Goal: Communication & Community: Answer question/provide support

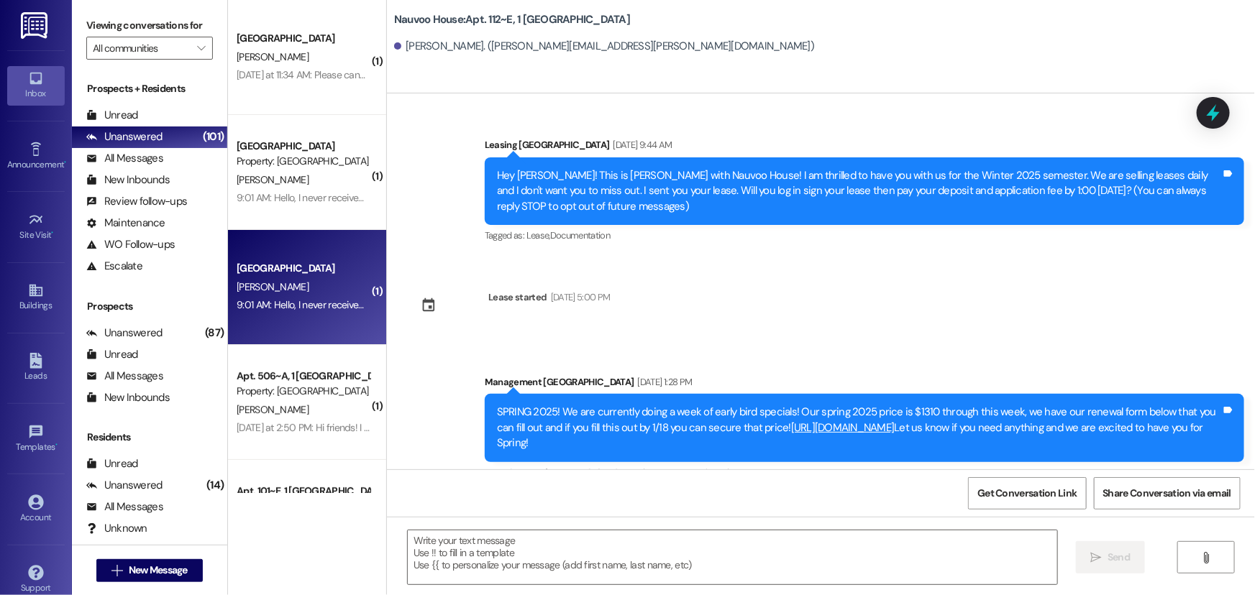
scroll to position [13205, 0]
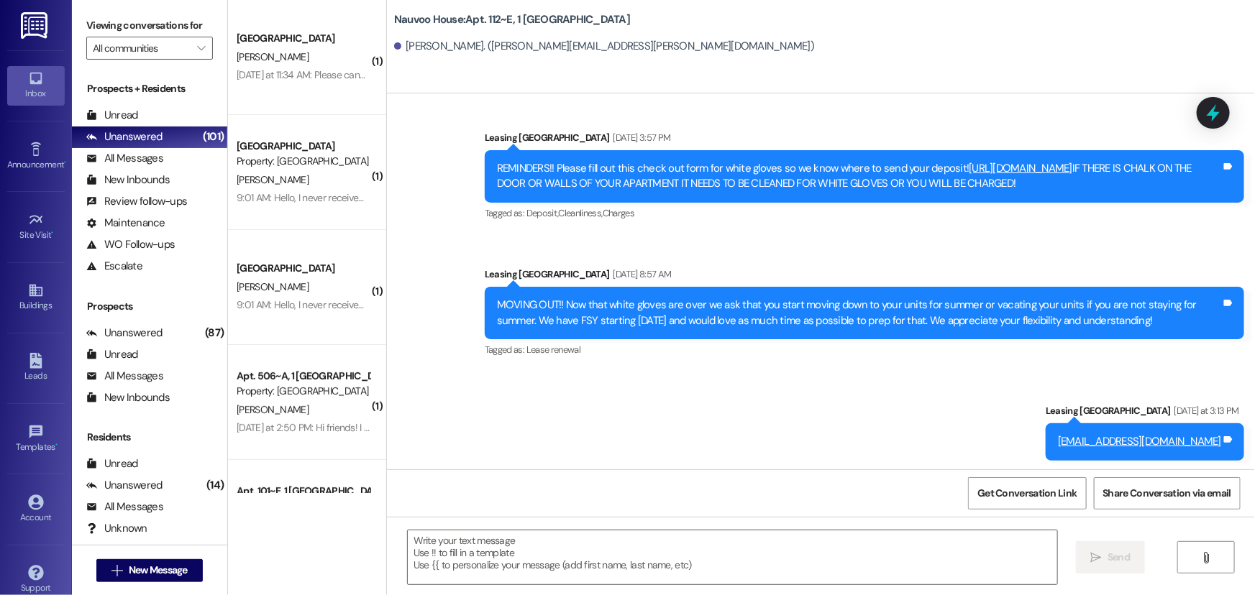
click at [125, 103] on div "Prospects + Residents Unread (0) Unread: Any message you haven't read yet will …" at bounding box center [149, 179] width 155 height 196
click at [124, 110] on div "Unread" at bounding box center [112, 115] width 52 height 15
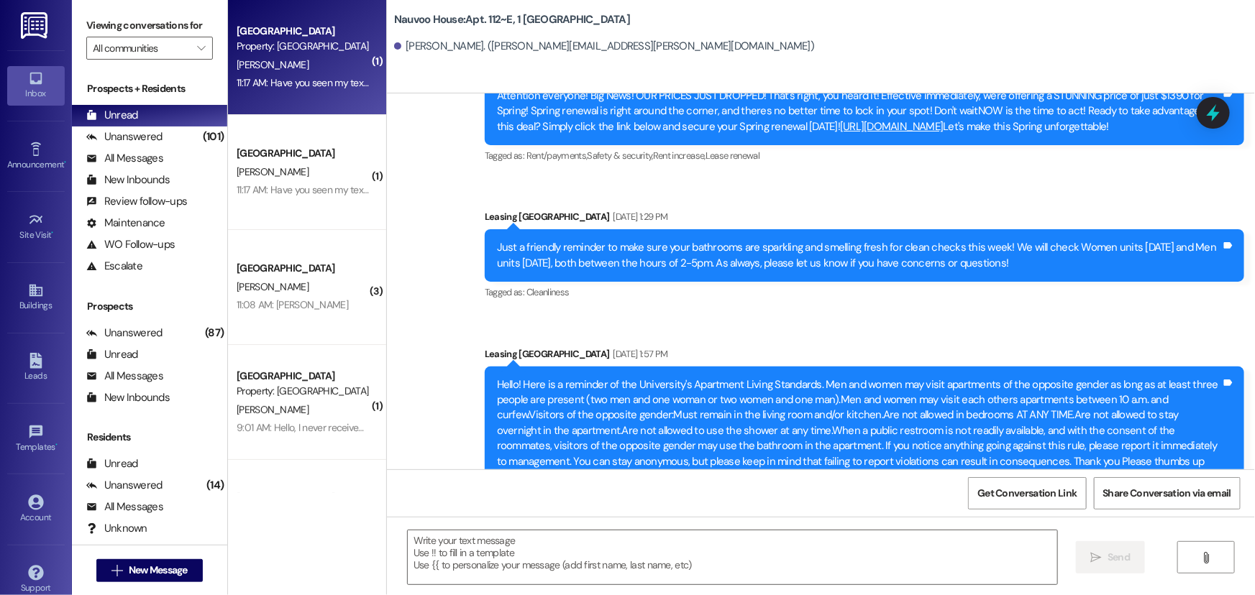
click at [298, 80] on div "11:17 AM: Have you seen my text? 11:17 AM: Have you seen my text?" at bounding box center [304, 82] width 134 height 13
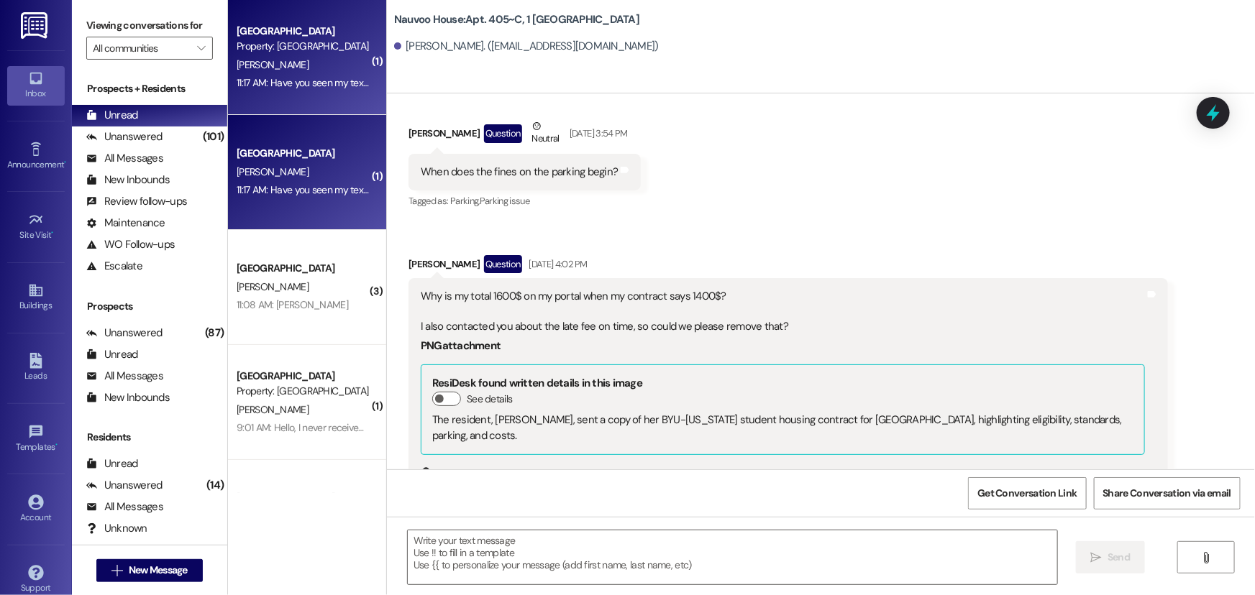
scroll to position [61487, 0]
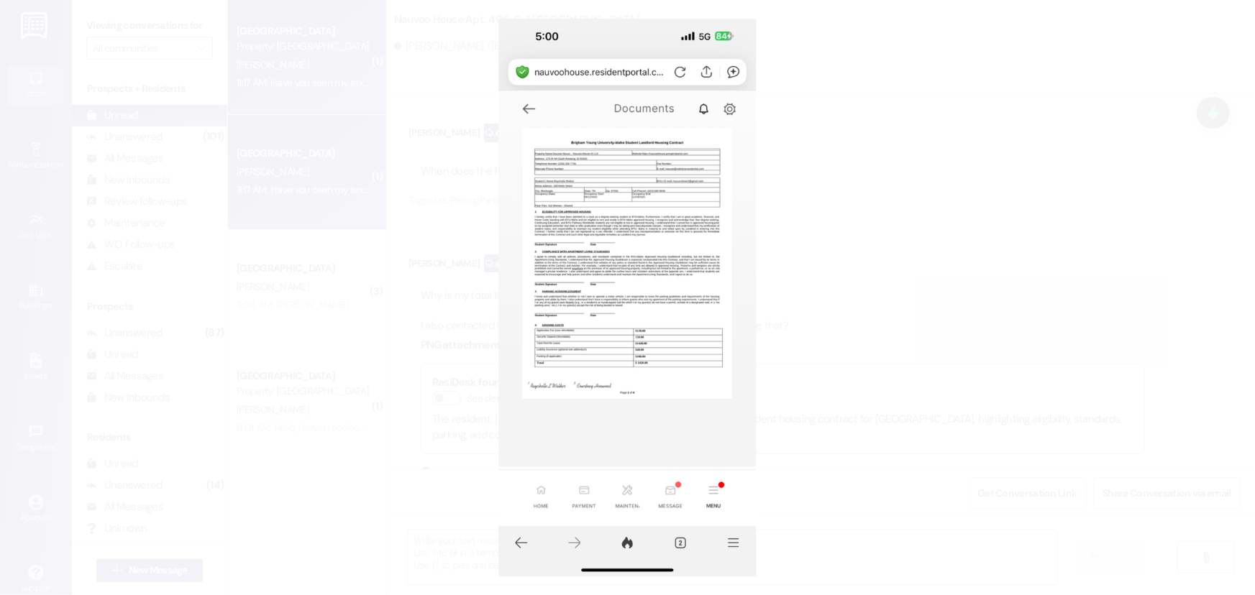
click at [640, 344] on button "Unzoom image" at bounding box center [627, 297] width 1255 height 595
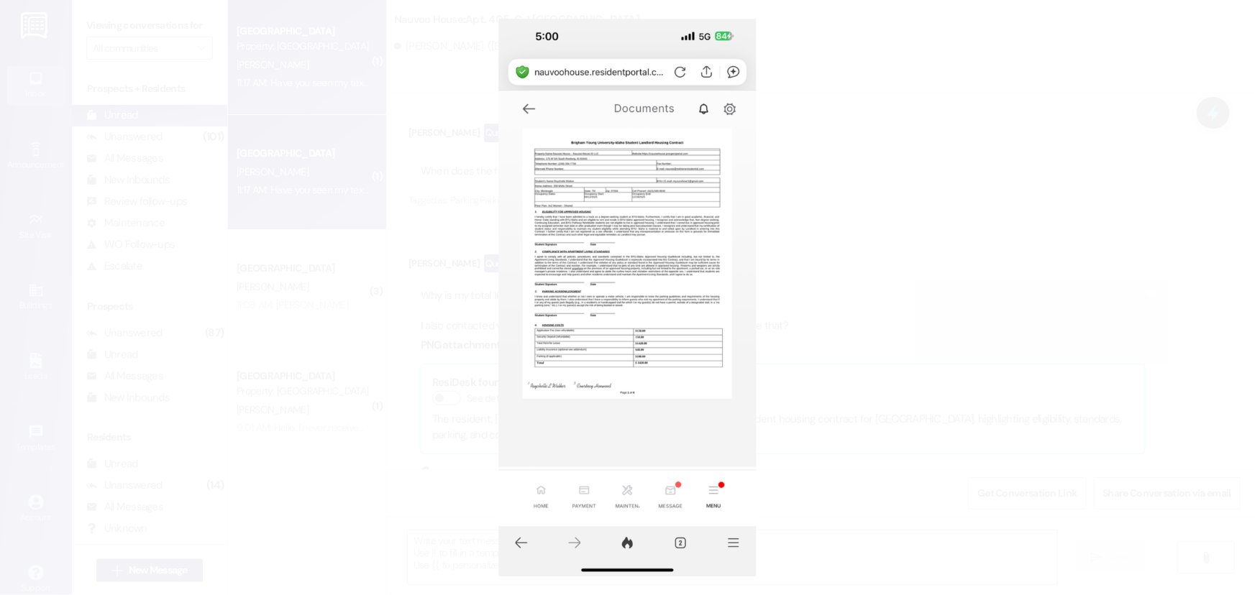
click at [877, 418] on button "Unzoom image" at bounding box center [627, 297] width 1255 height 595
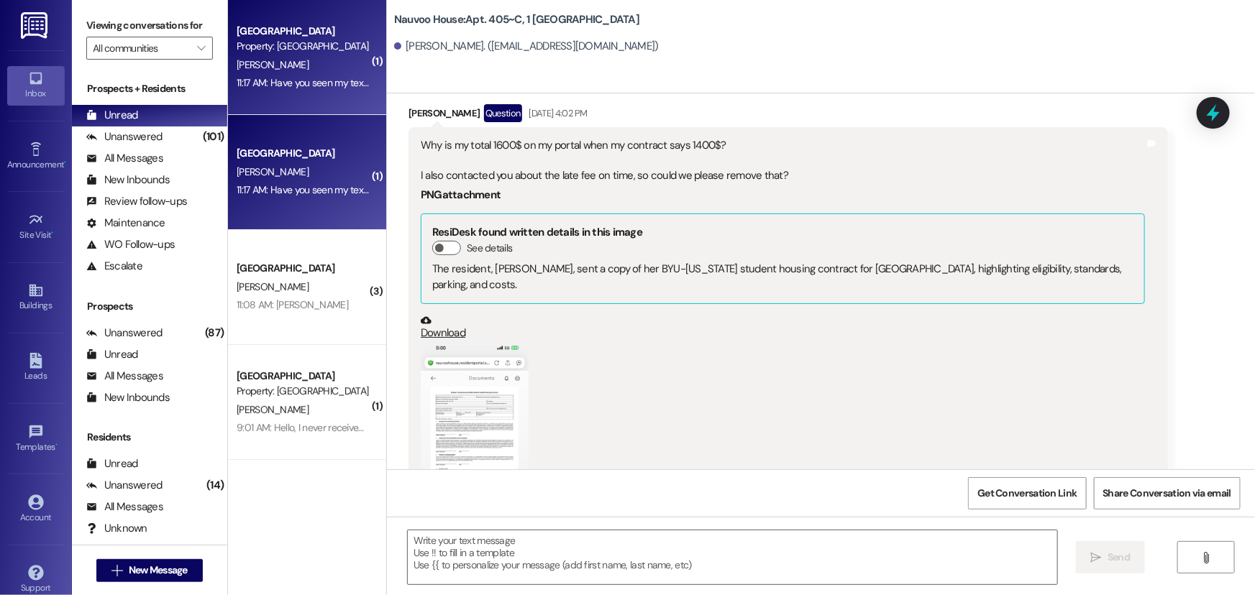
scroll to position [61683, 0]
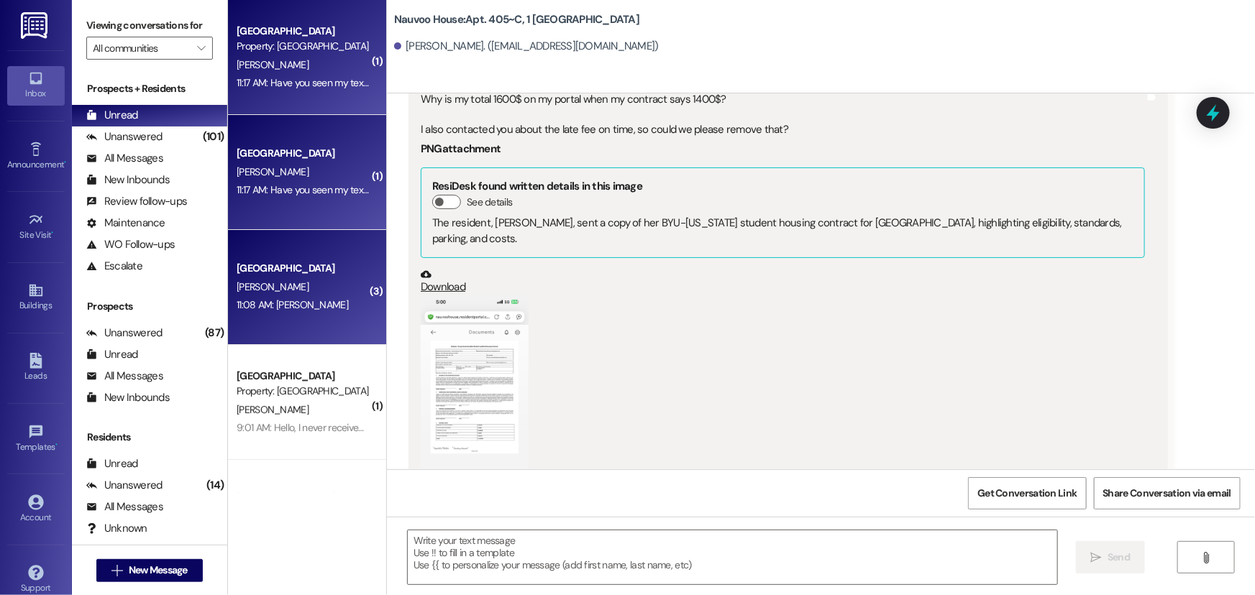
click at [302, 323] on div "Nauvoo House Prospect [PERSON_NAME] 11:08 AM: [PERSON_NAME] 11:08 AM: [PERSON_N…" at bounding box center [307, 287] width 158 height 115
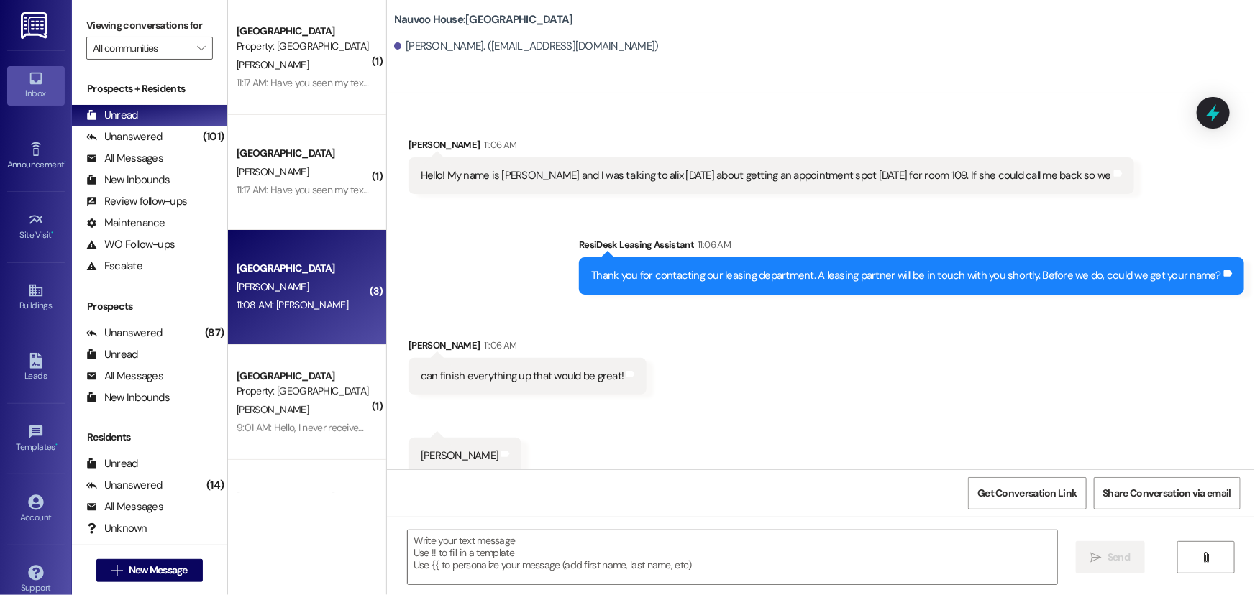
scroll to position [16, 0]
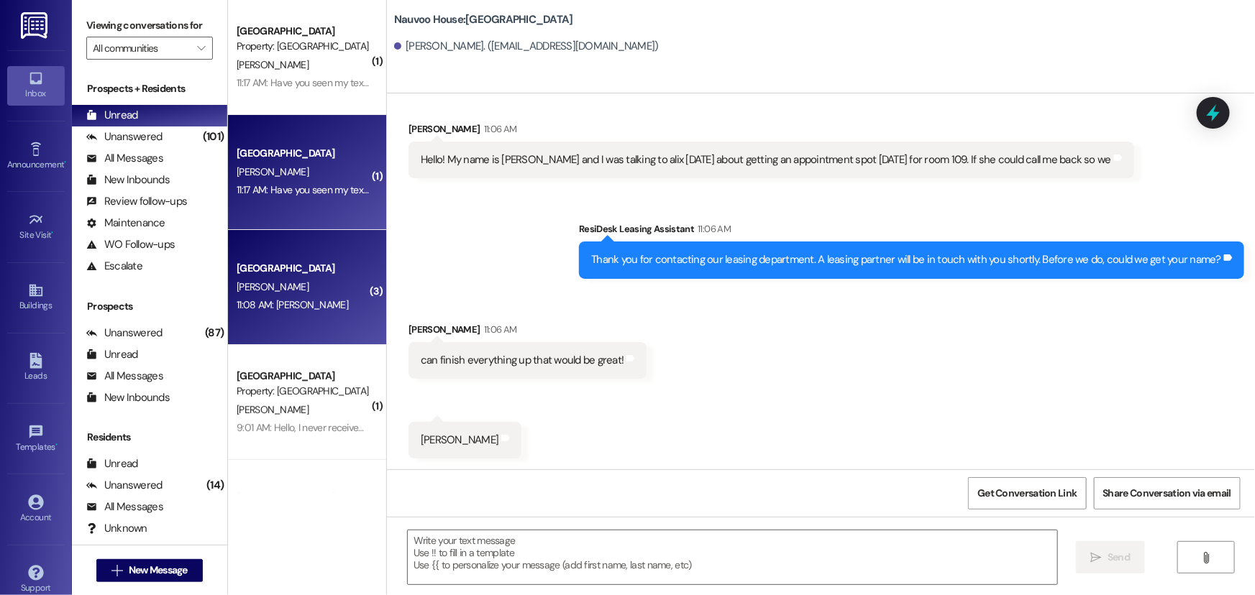
click at [275, 157] on div "[GEOGRAPHIC_DATA]" at bounding box center [303, 153] width 133 height 15
